Goal: Information Seeking & Learning: Learn about a topic

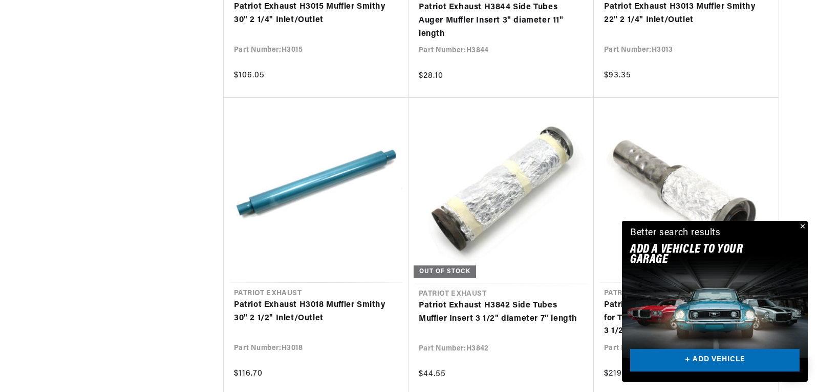
scroll to position [0, 281]
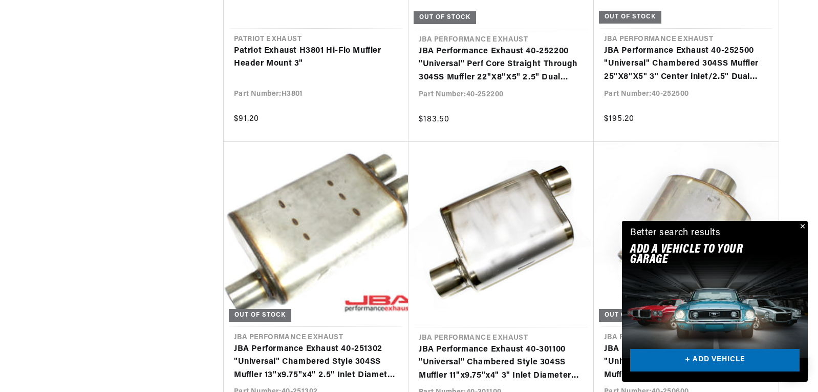
scroll to position [0, 304]
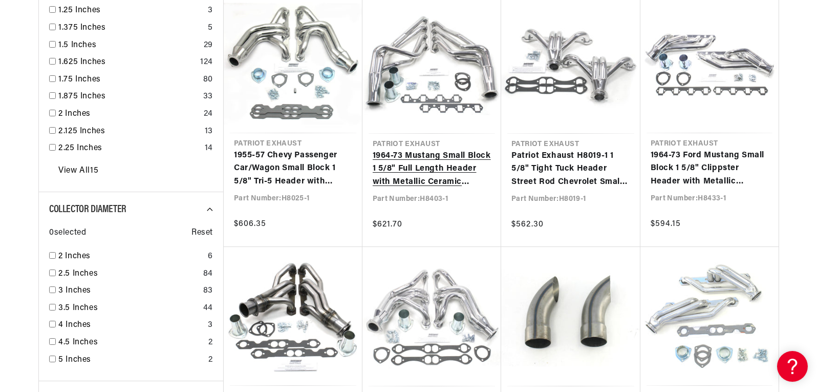
scroll to position [0, 310]
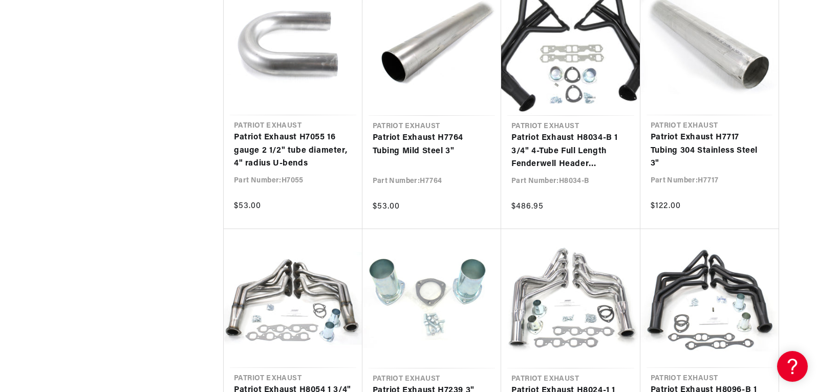
scroll to position [2969, 0]
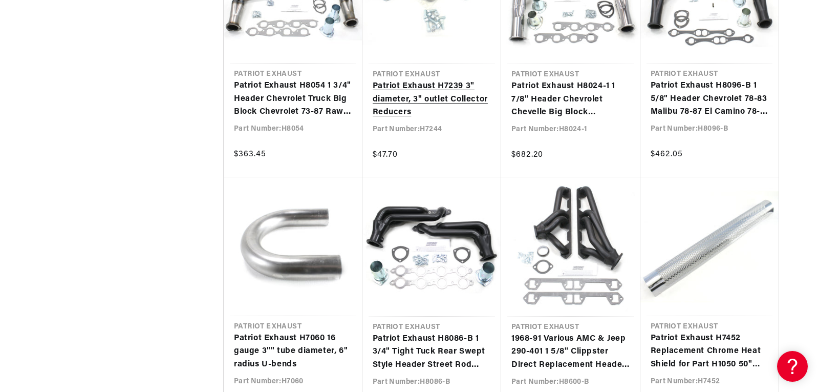
scroll to position [0, 310]
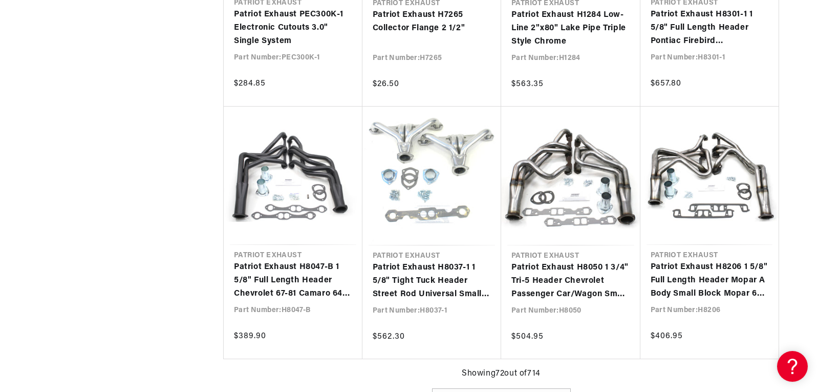
scroll to position [0, 276]
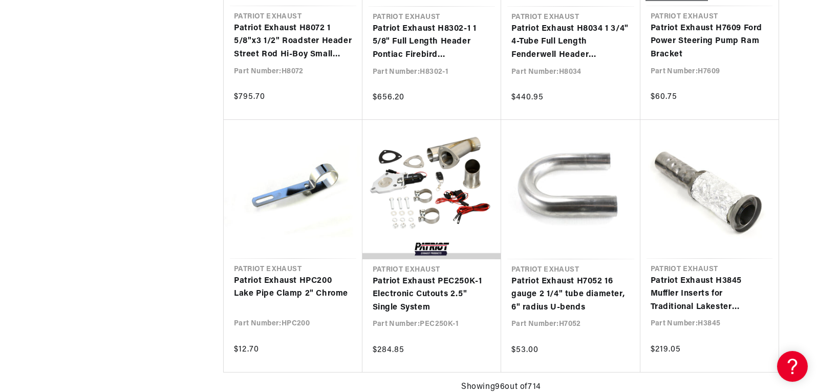
scroll to position [0, 309]
